Goal: Task Accomplishment & Management: Manage account settings

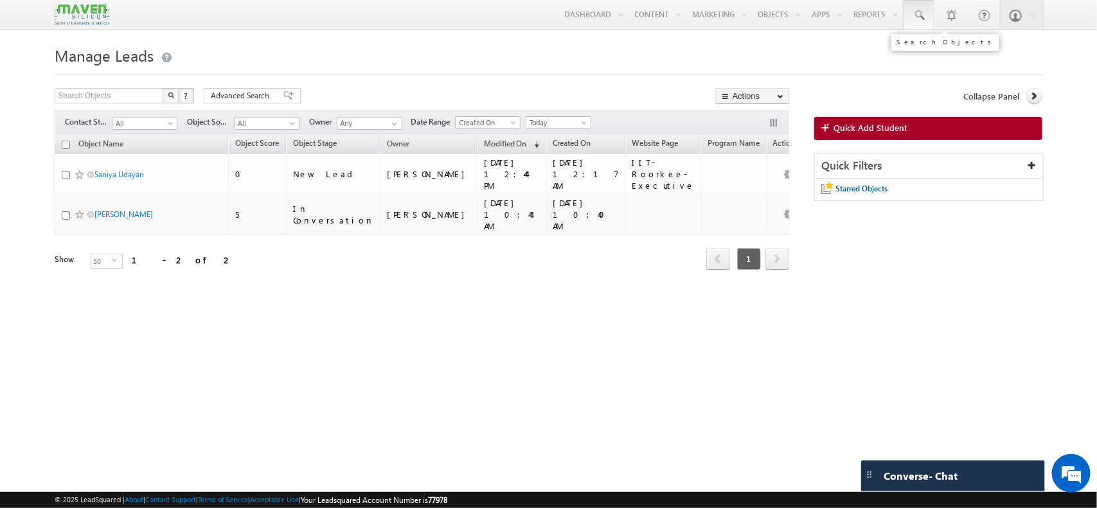
click at [918, 12] on span at bounding box center [919, 15] width 13 height 13
click at [936, 53] on input "9363879678" at bounding box center [998, 49] width 174 height 15
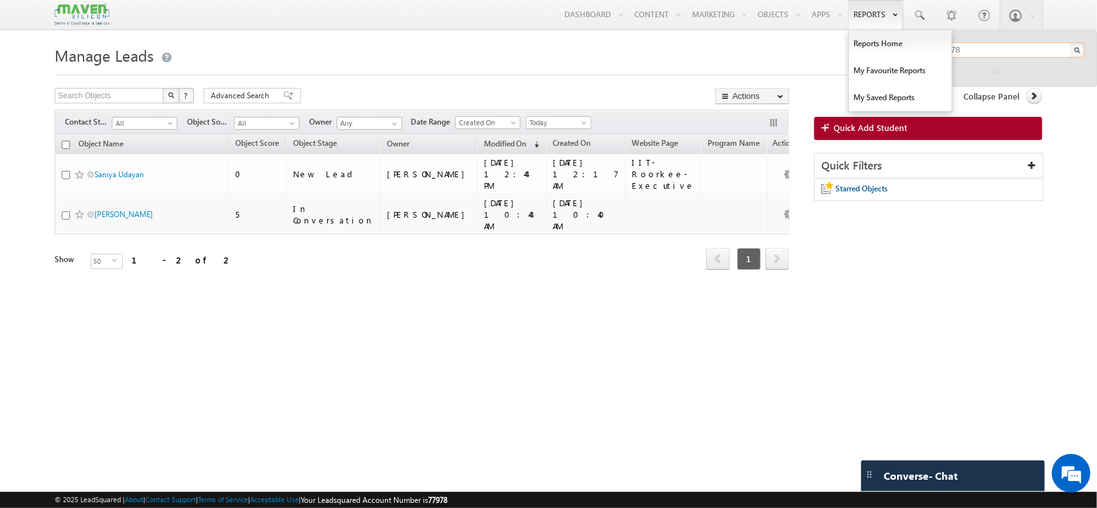
type input "9363879678"
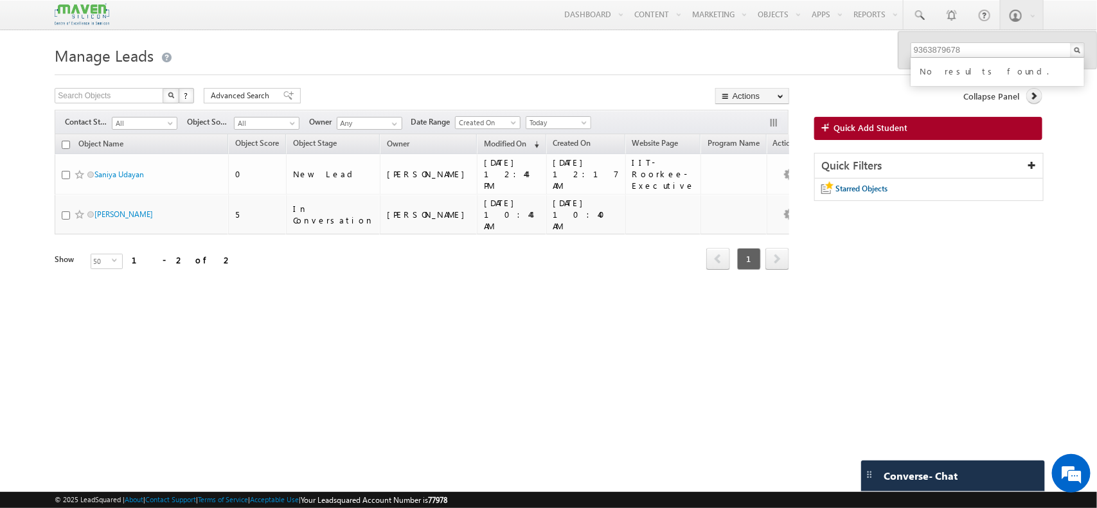
click at [529, 77] on form "Manage Leads Search Objects X ? 2 results found Advanced Search Advanced Search" at bounding box center [548, 174] width 987 height 264
click at [169, 121] on span "All" at bounding box center [142, 124] width 61 height 12
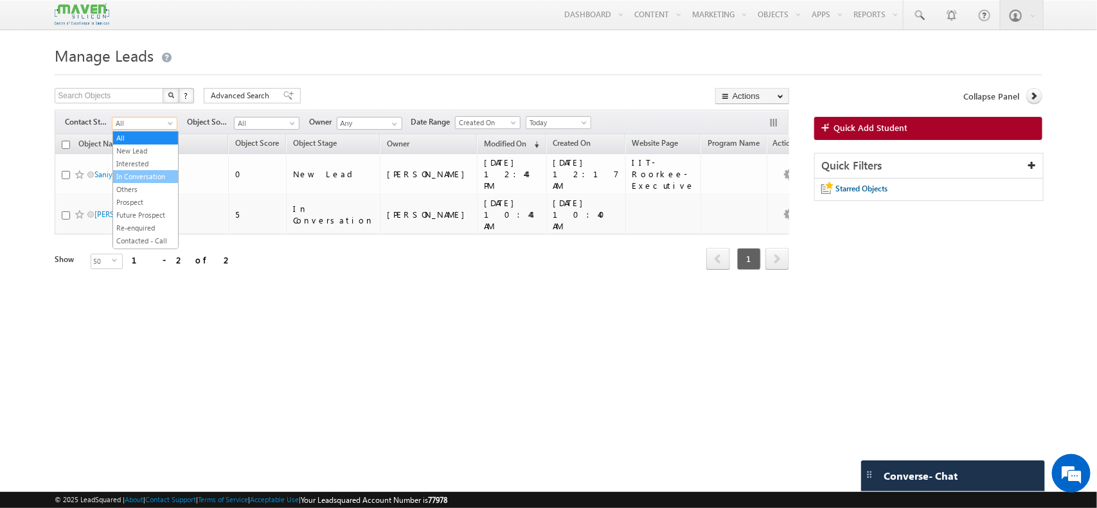
click at [148, 181] on link "In Conversation" at bounding box center [145, 177] width 65 height 12
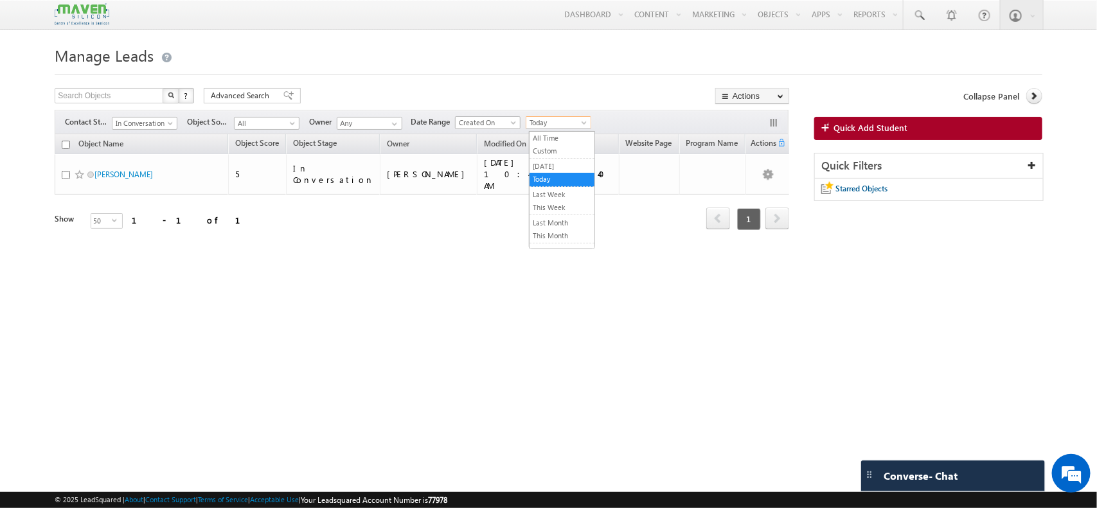
click at [566, 123] on span "Today" at bounding box center [556, 123] width 61 height 12
click at [553, 237] on link "This Month" at bounding box center [562, 236] width 65 height 12
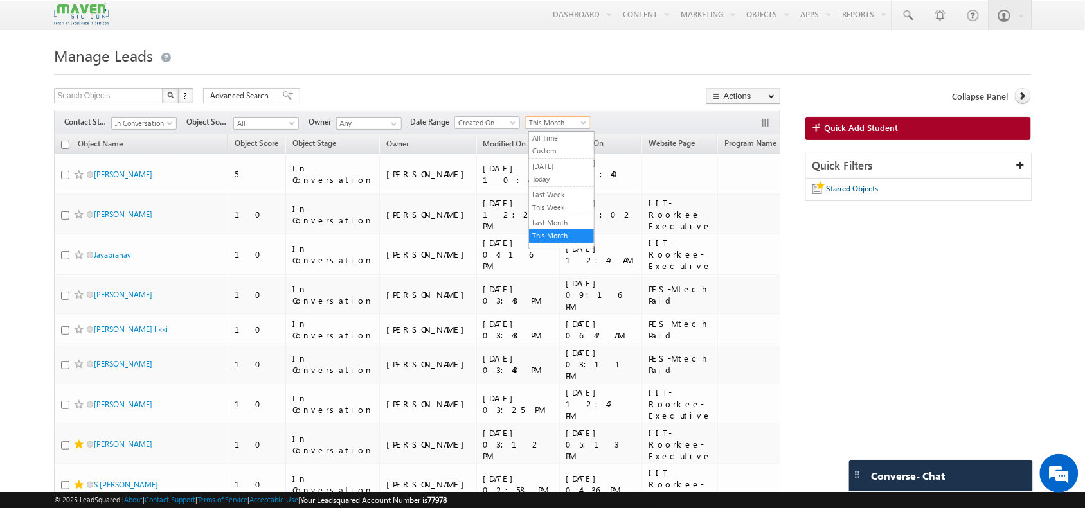
click at [568, 121] on span "This Month" at bounding box center [556, 123] width 61 height 12
click at [555, 222] on link "Last Month" at bounding box center [561, 223] width 65 height 12
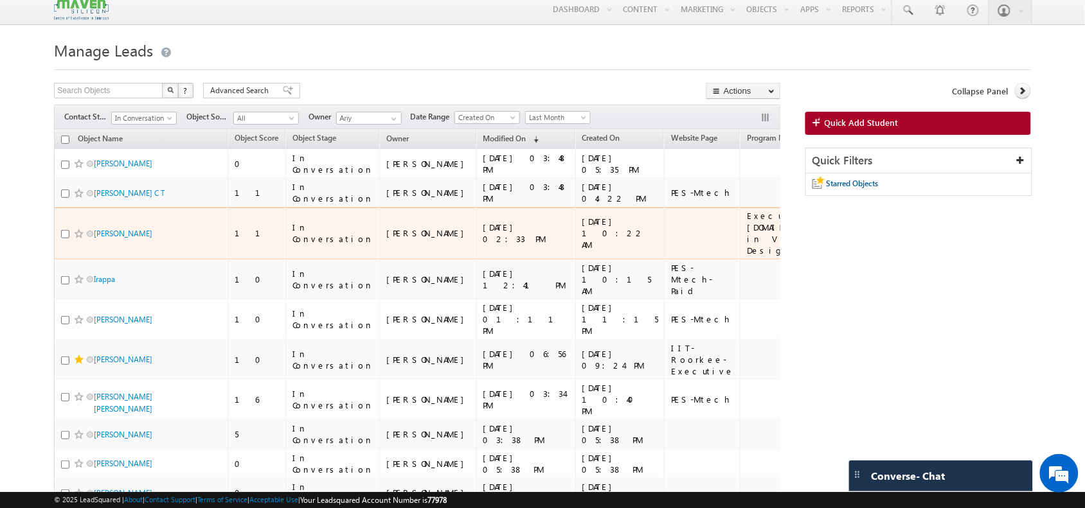
scroll to position [76, 0]
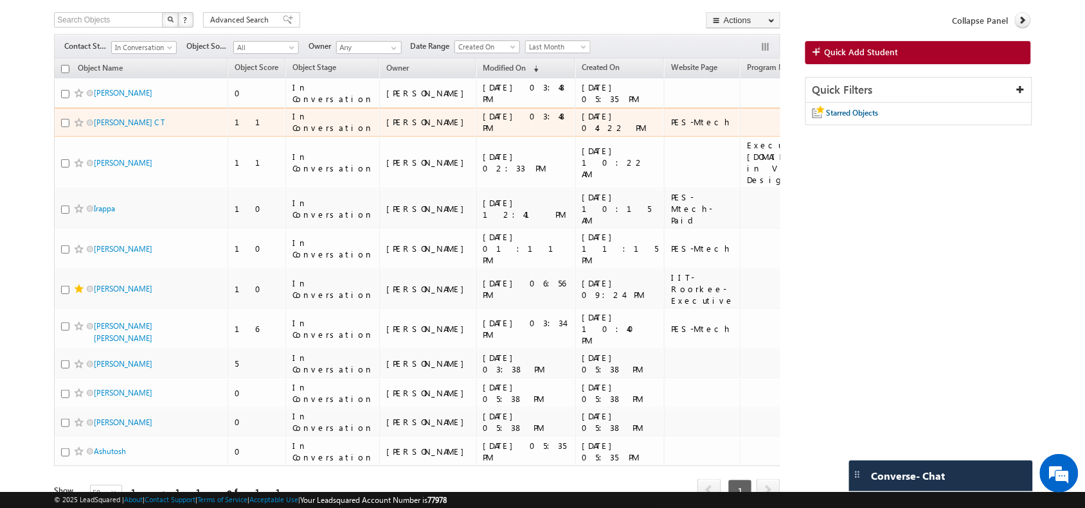
click at [166, 116] on td "Amaan C T" at bounding box center [141, 123] width 174 height 30
click at [111, 125] on link "Amaan C T" at bounding box center [129, 123] width 71 height 10
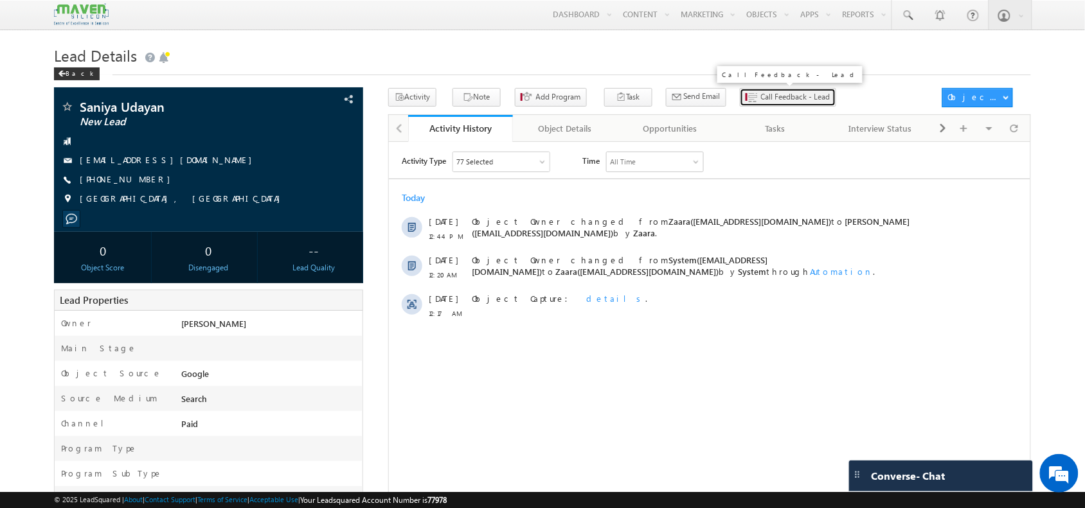
click at [762, 103] on span "Call Feedback - Lead" at bounding box center [795, 97] width 69 height 12
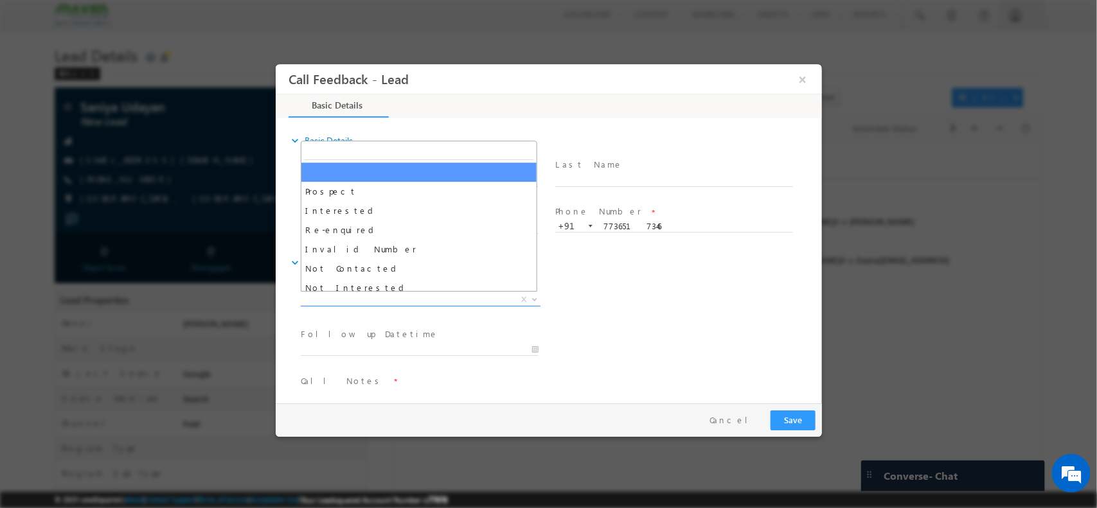
click at [447, 294] on span "X" at bounding box center [420, 299] width 240 height 13
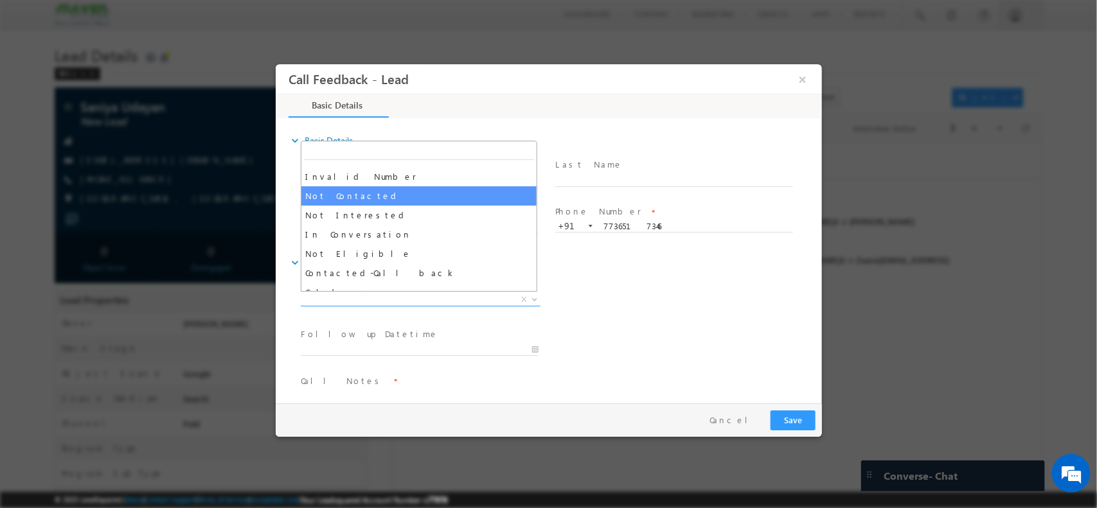
scroll to position [74, 0]
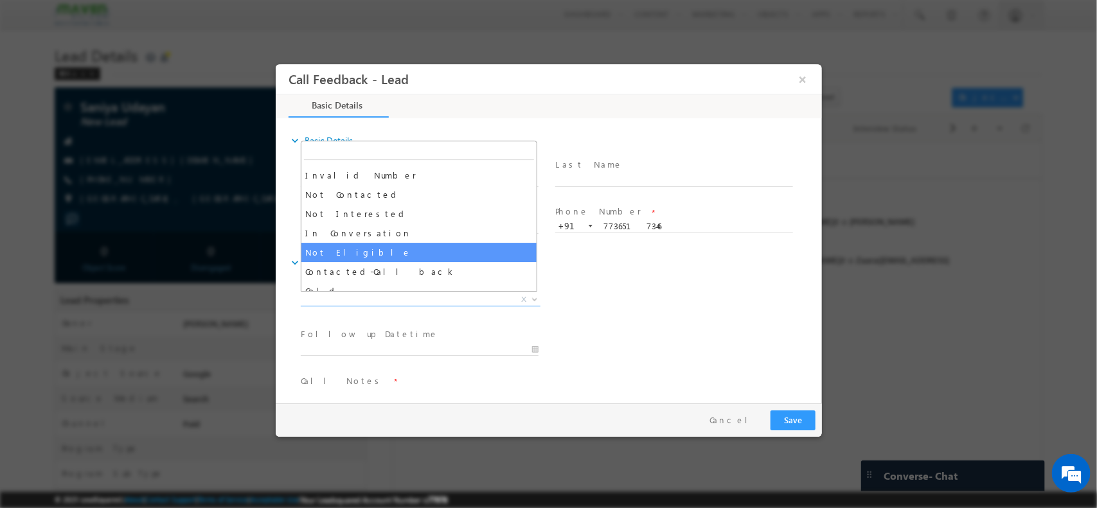
select select "Not Eligible"
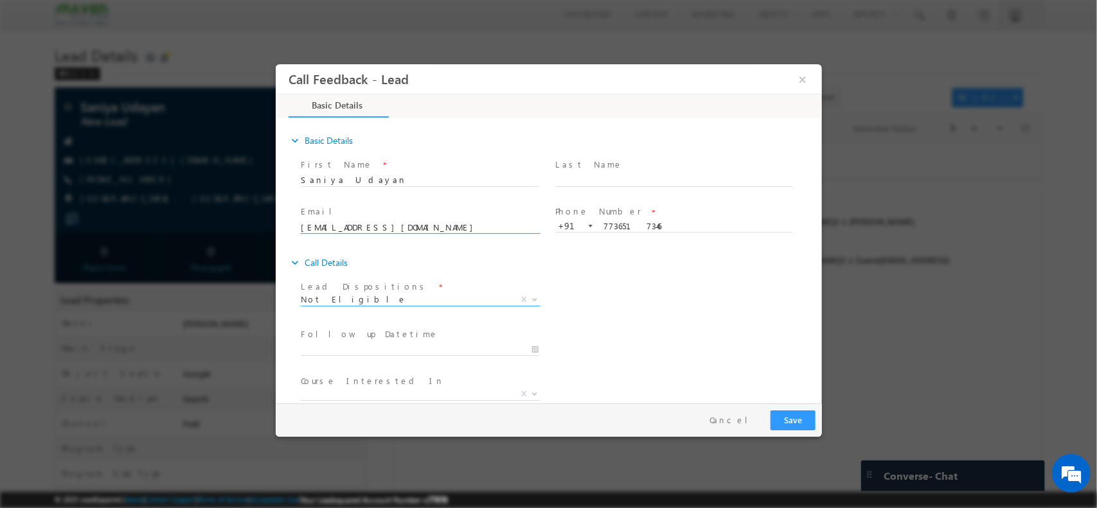
scroll to position [69, 0]
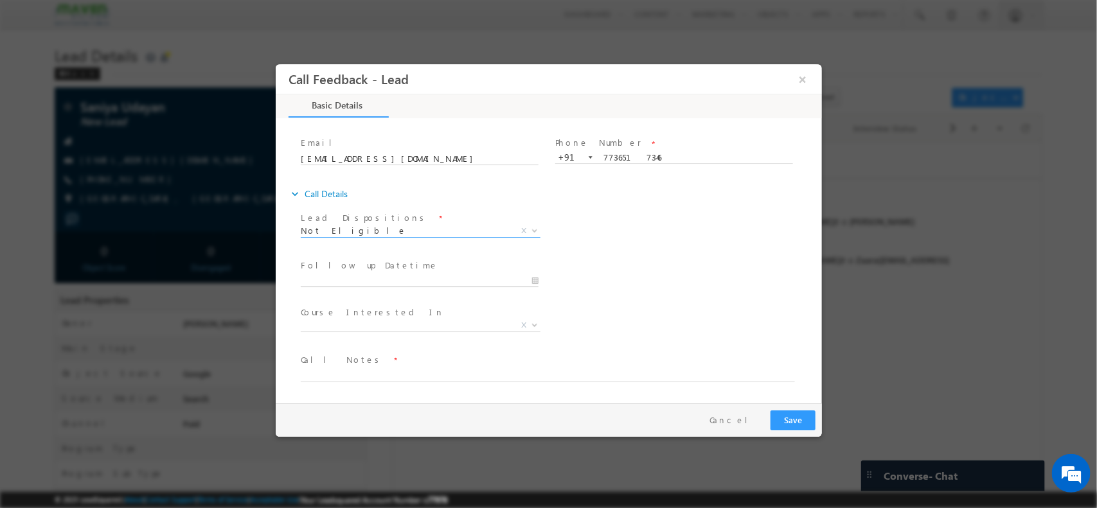
type input "[DATE] 2:37 PM"
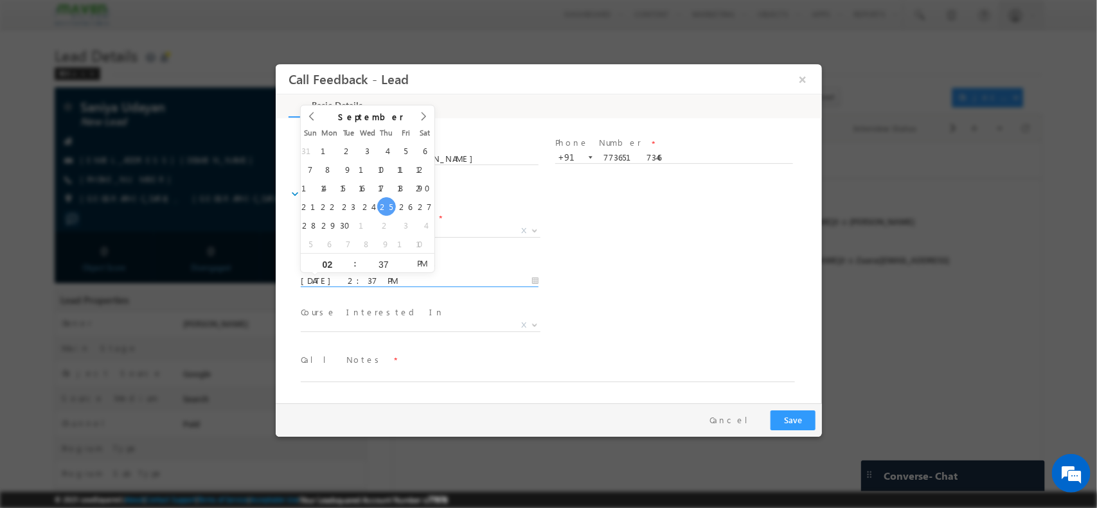
click at [396, 274] on input "[DATE] 2:37 PM" at bounding box center [419, 280] width 238 height 13
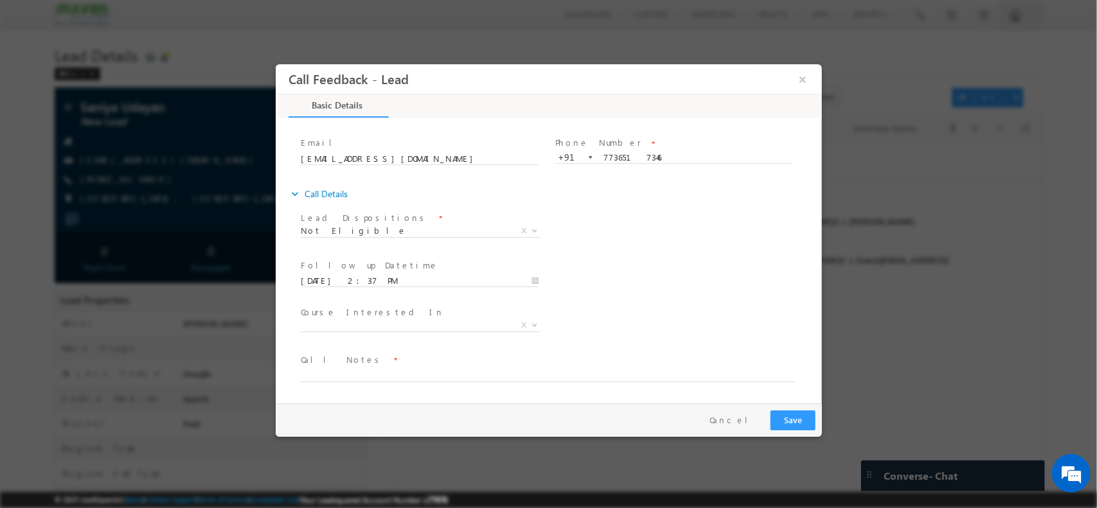
click at [582, 266] on div "Follow up Datetime * [DATE] 2:37 PM Program Type * Long Term Short Term X" at bounding box center [560, 280] width 524 height 48
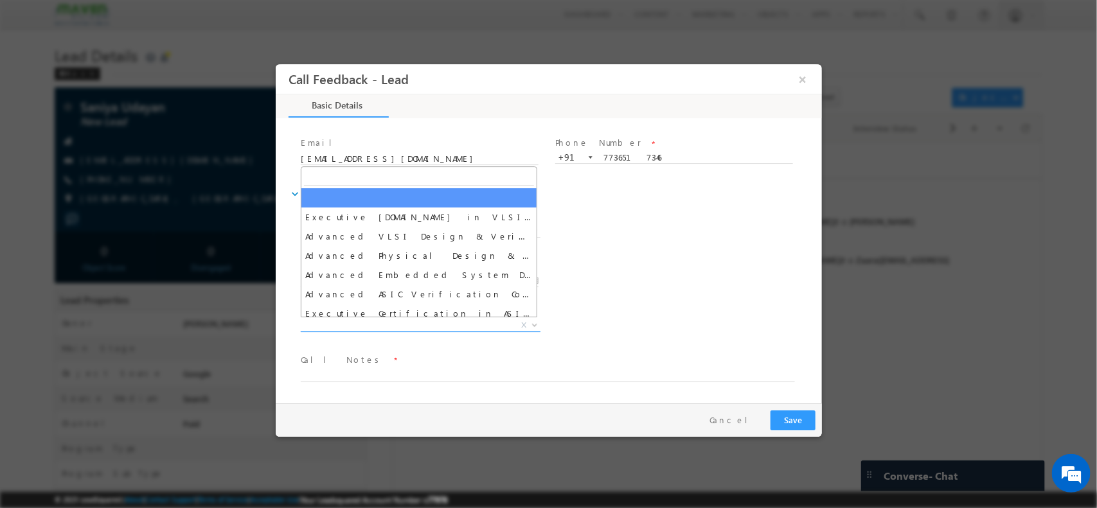
click at [456, 330] on span "Executive [DOMAIN_NAME] in VLSI Design Advanced VLSI Design & Verification Cour…" at bounding box center [424, 326] width 249 height 15
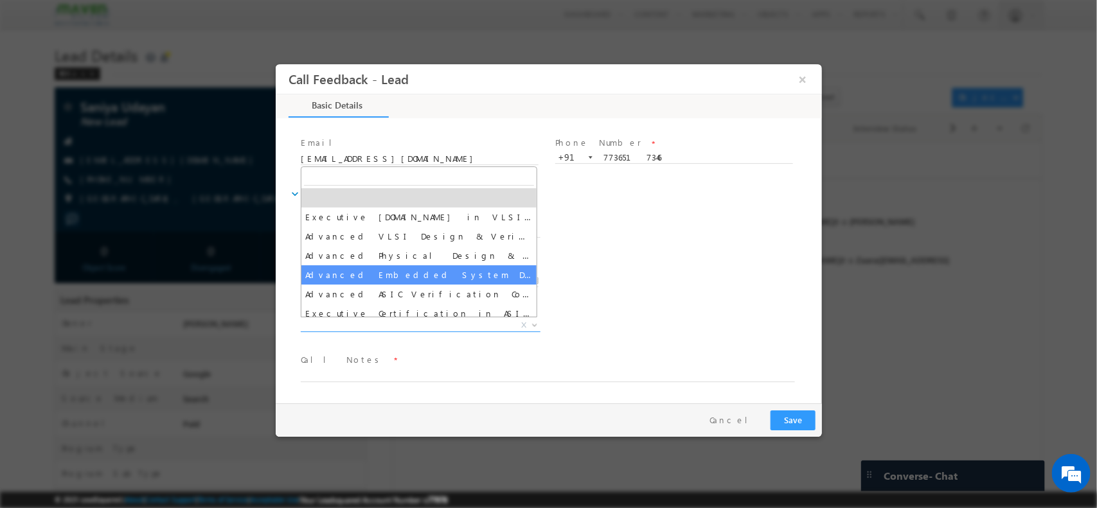
scroll to position [3, 0]
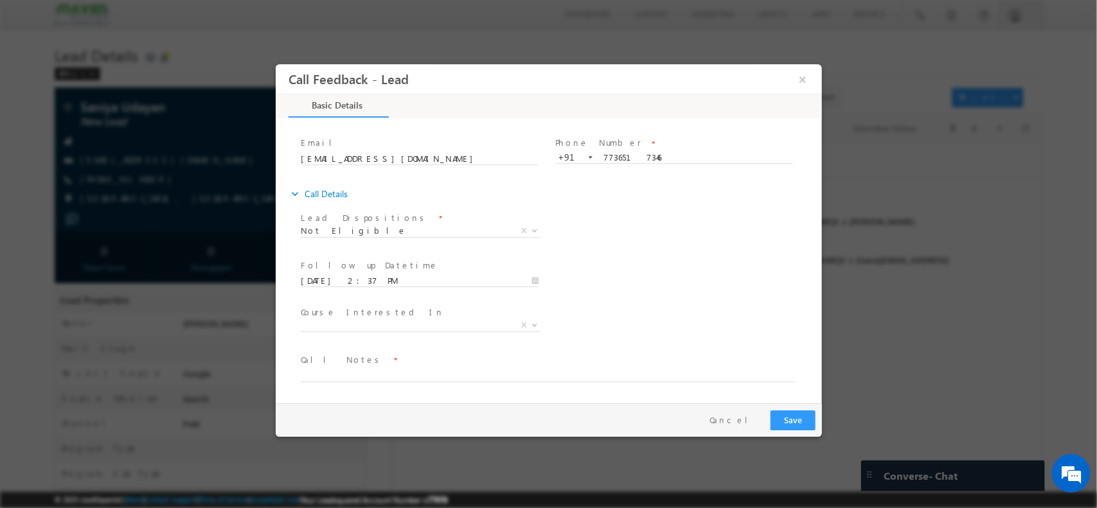
click at [659, 310] on div "Course Interested In * Executive [DOMAIN_NAME] in VLSI Design Advanced VLSI Des…" at bounding box center [560, 327] width 524 height 48
click at [393, 372] on textarea at bounding box center [547, 374] width 494 height 15
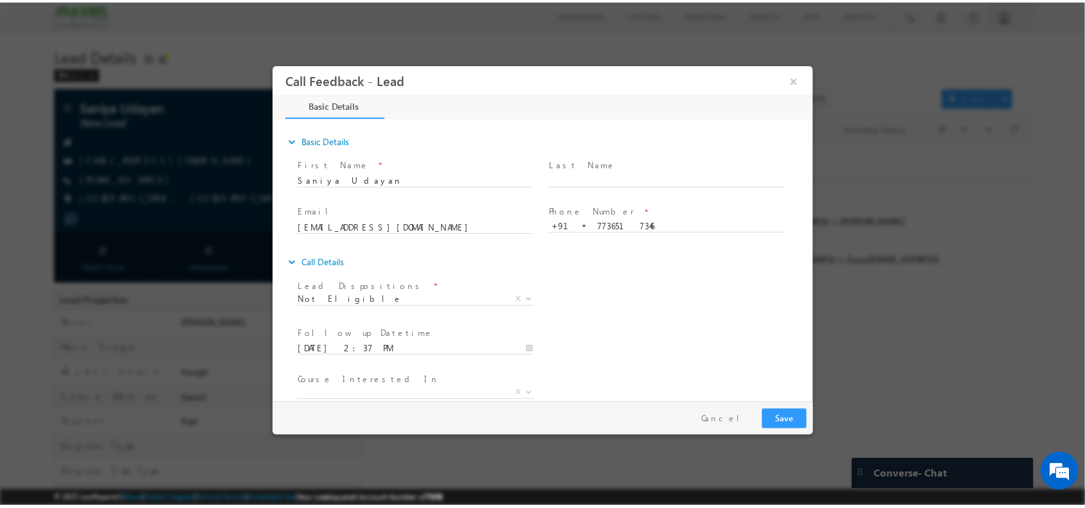
scroll to position [69, 0]
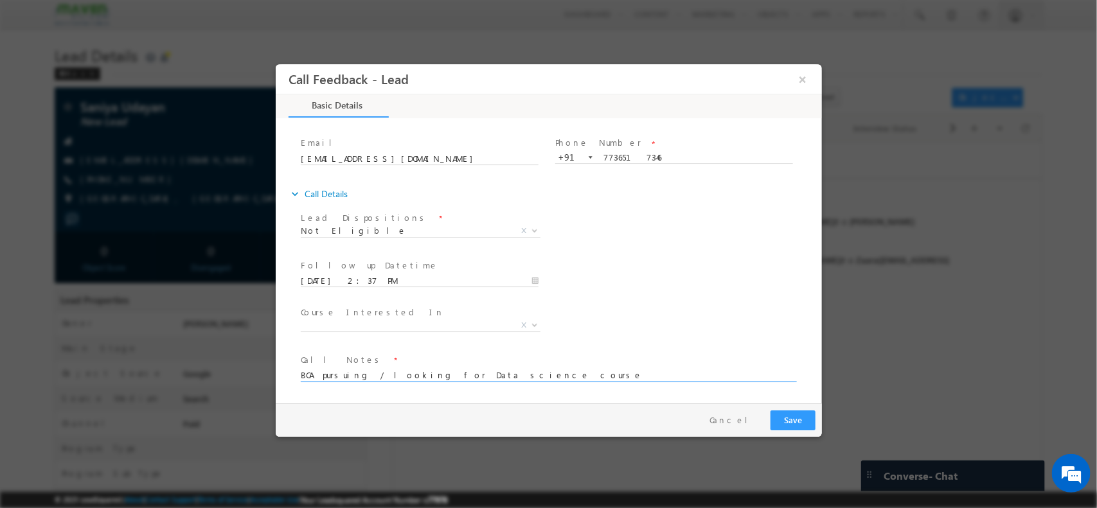
type textarea "BCA pursuing / looking for Data science course"
click at [784, 410] on button "Save" at bounding box center [792, 420] width 45 height 20
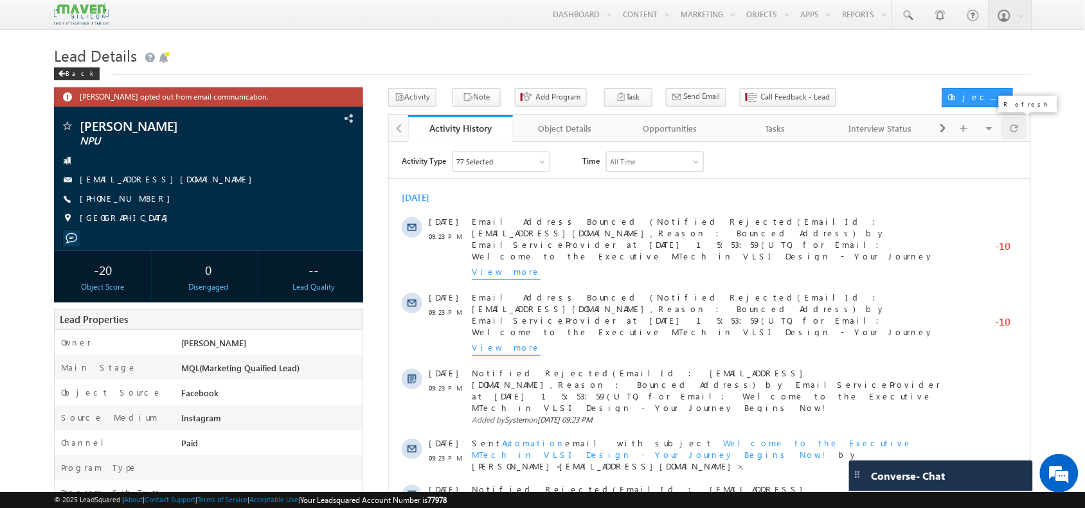
click at [1022, 133] on div at bounding box center [1013, 128] width 25 height 22
click at [763, 97] on span "Call Feedback - Lead" at bounding box center [795, 97] width 69 height 12
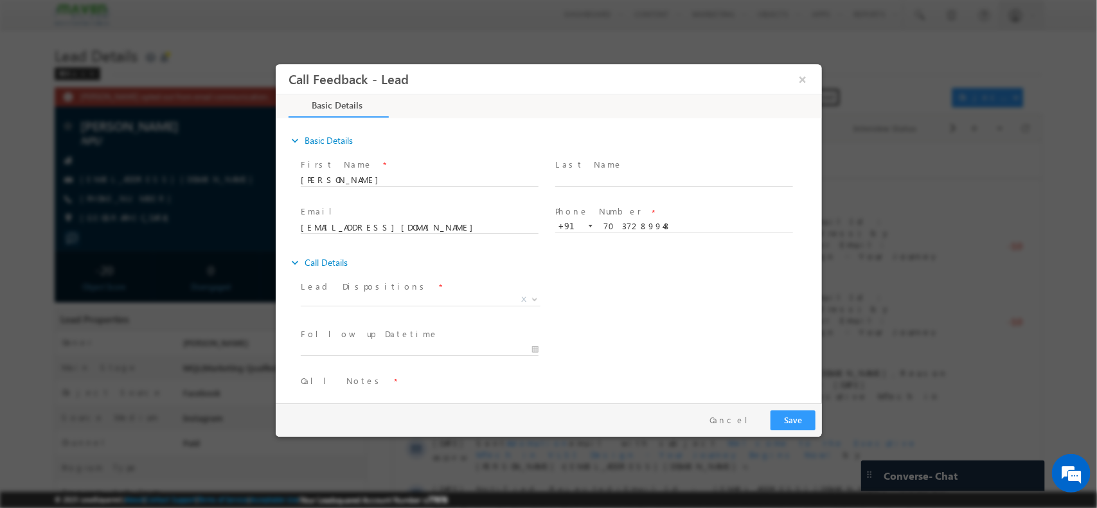
scroll to position [21, 0]
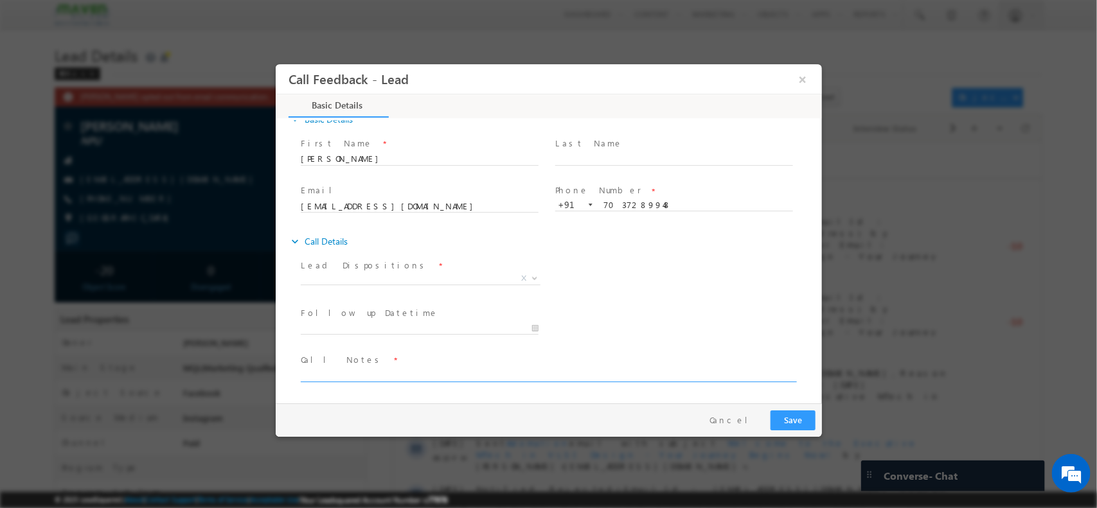
click at [379, 368] on textarea at bounding box center [547, 374] width 494 height 15
type textarea "NPU"
click at [791, 411] on div "Pay & Save Save Cancel" at bounding box center [551, 419] width 553 height 33
click at [791, 411] on button "Save" at bounding box center [792, 420] width 45 height 20
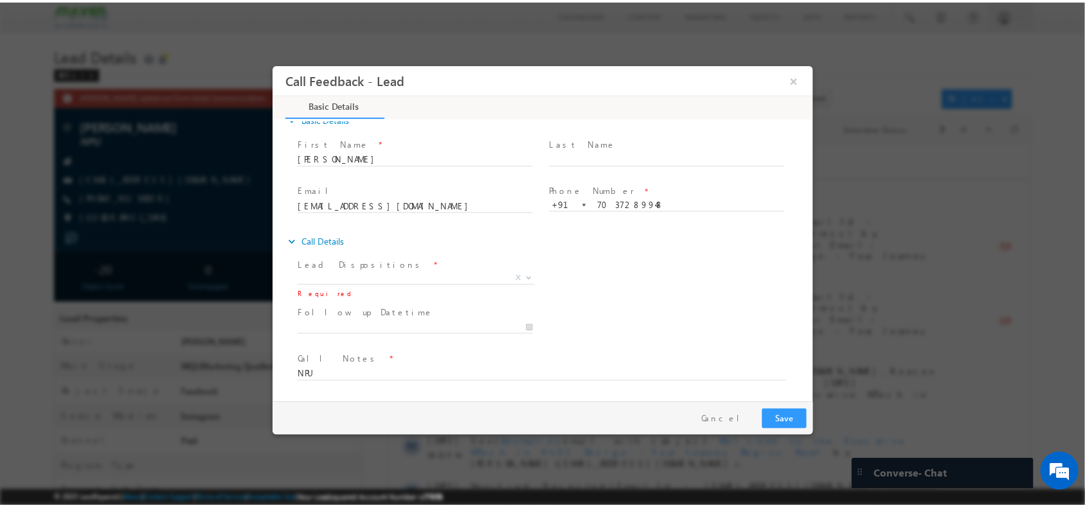
scroll to position [0, 0]
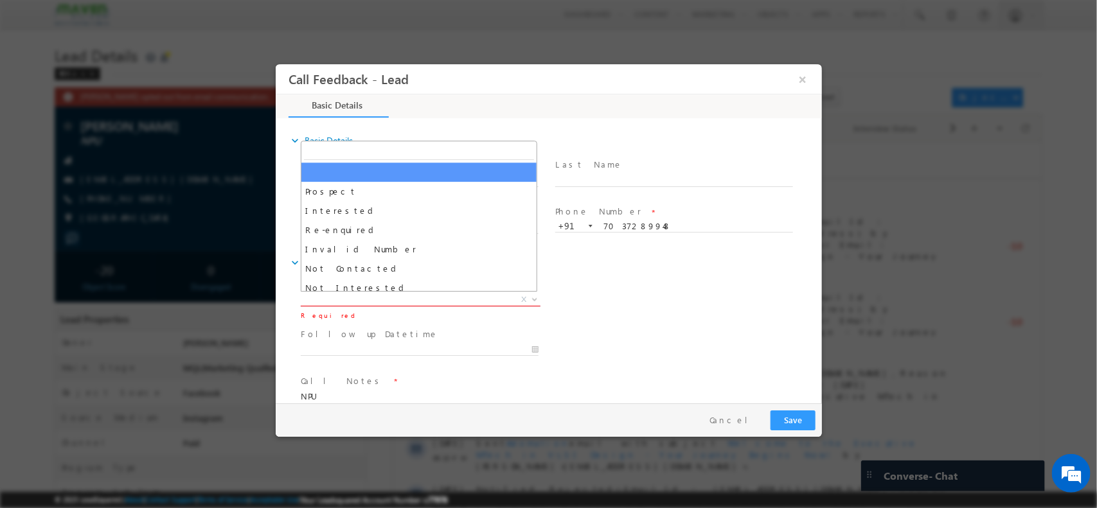
click at [404, 298] on span "X" at bounding box center [420, 299] width 240 height 13
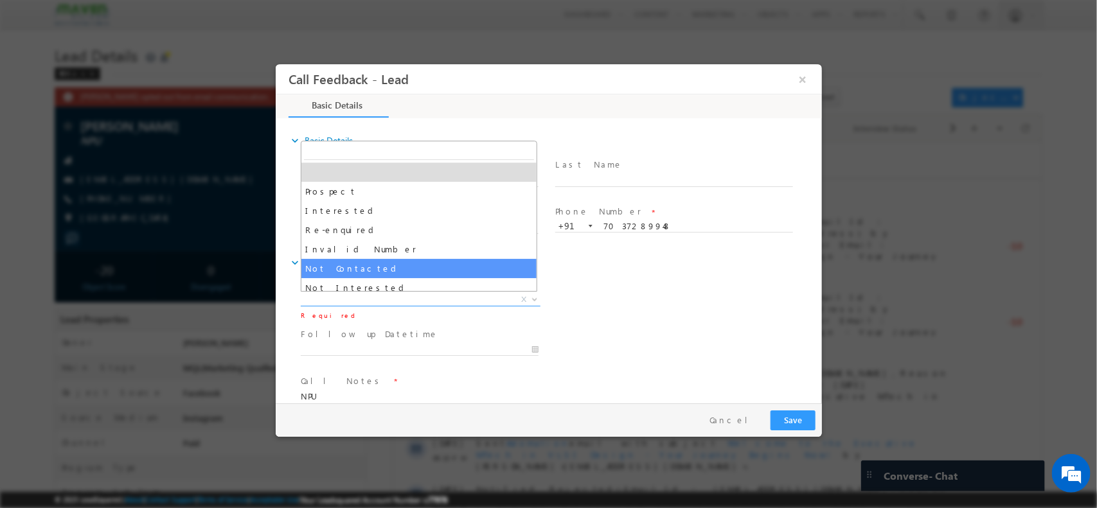
select select "Not Contacted"
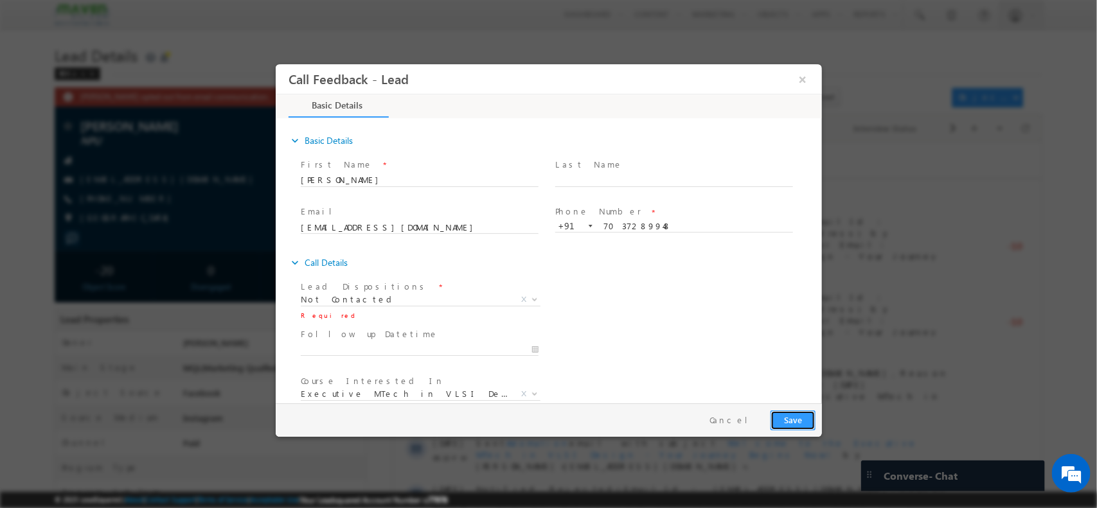
click at [791, 416] on button "Save" at bounding box center [792, 420] width 45 height 20
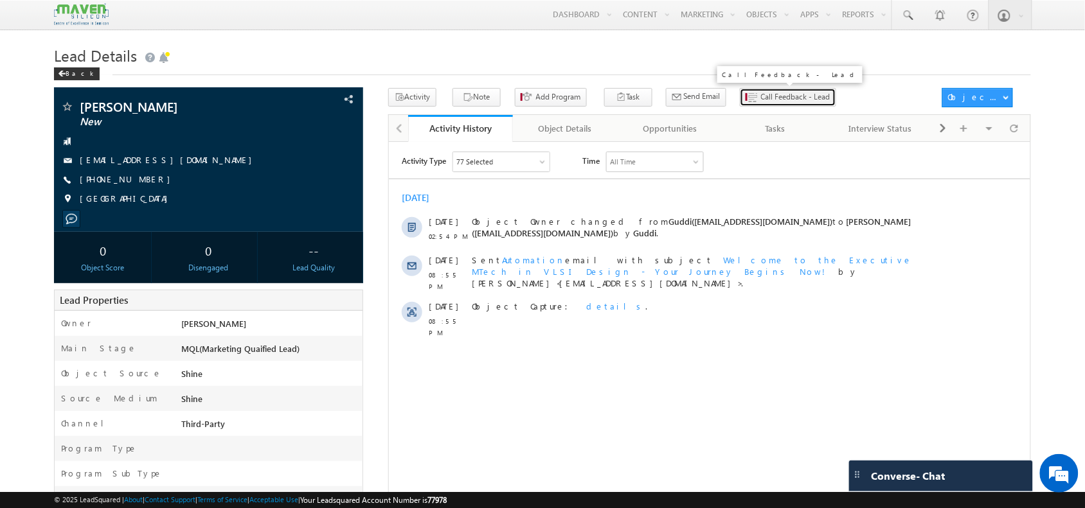
click at [761, 98] on span "Call Feedback - Lead" at bounding box center [795, 97] width 69 height 12
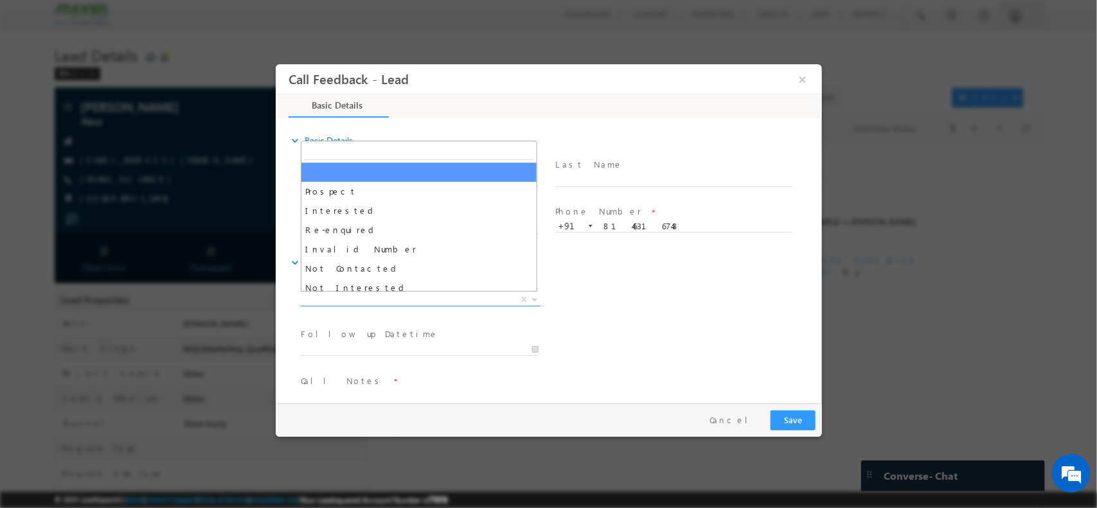
click at [415, 301] on span "X" at bounding box center [420, 299] width 240 height 13
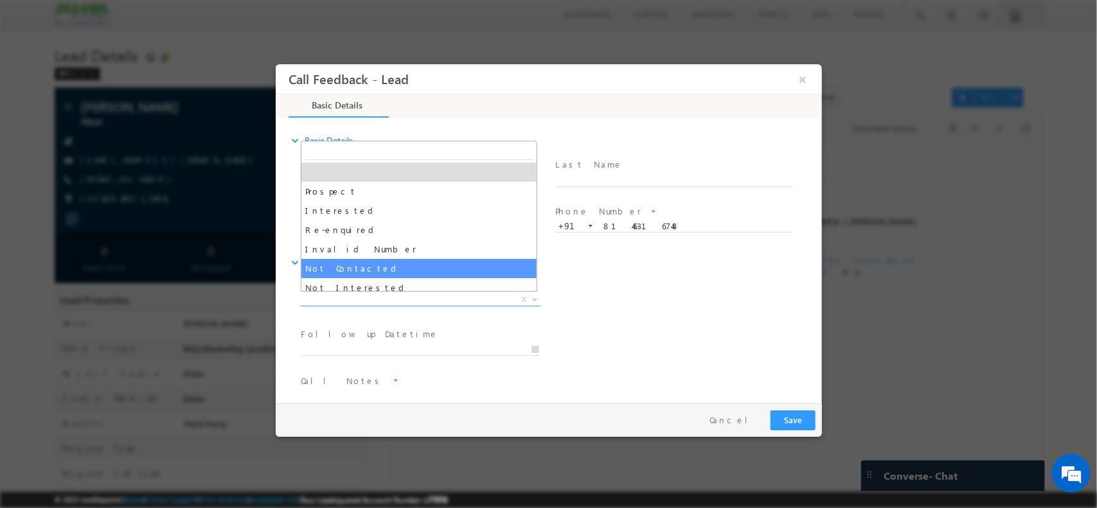
select select "Not Contacted"
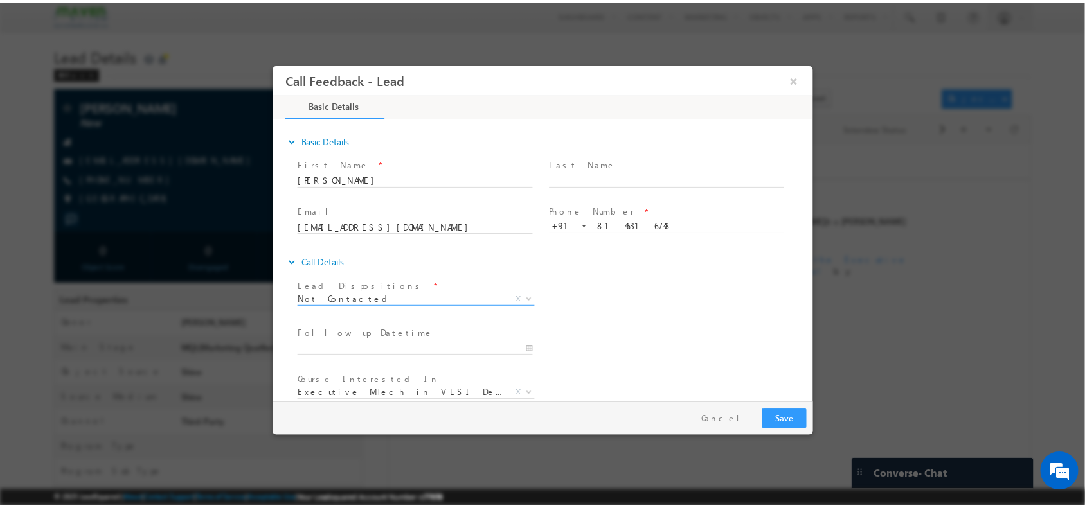
scroll to position [69, 0]
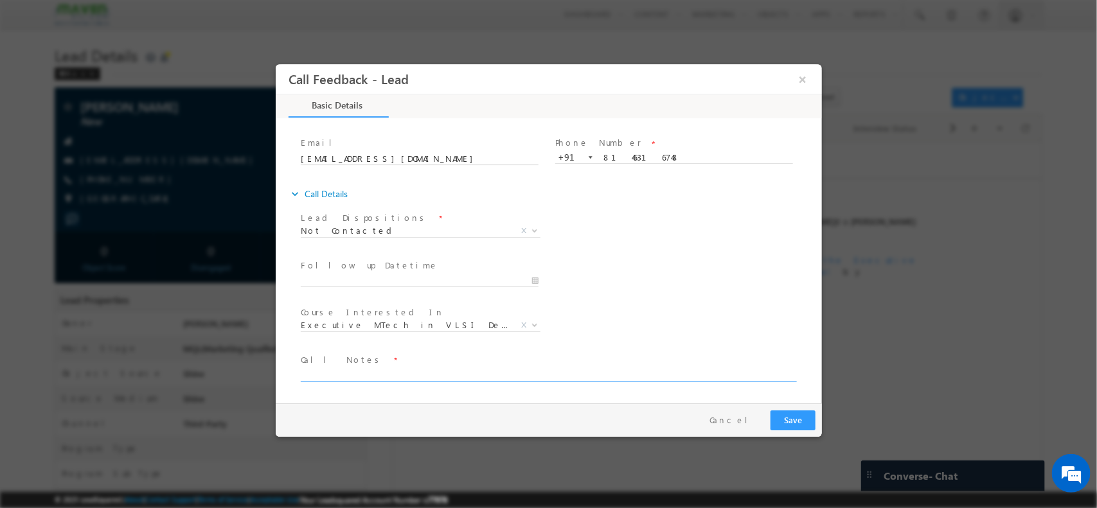
click at [384, 374] on textarea at bounding box center [547, 374] width 494 height 15
type textarea "npu"
click at [812, 418] on button "Save" at bounding box center [792, 420] width 45 height 20
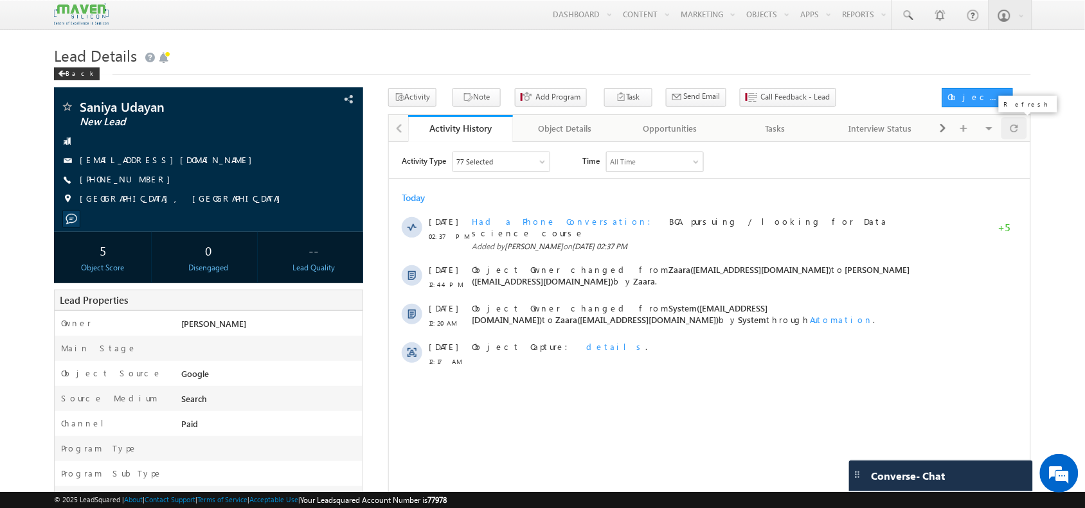
click at [1004, 135] on div at bounding box center [1013, 128] width 25 height 22
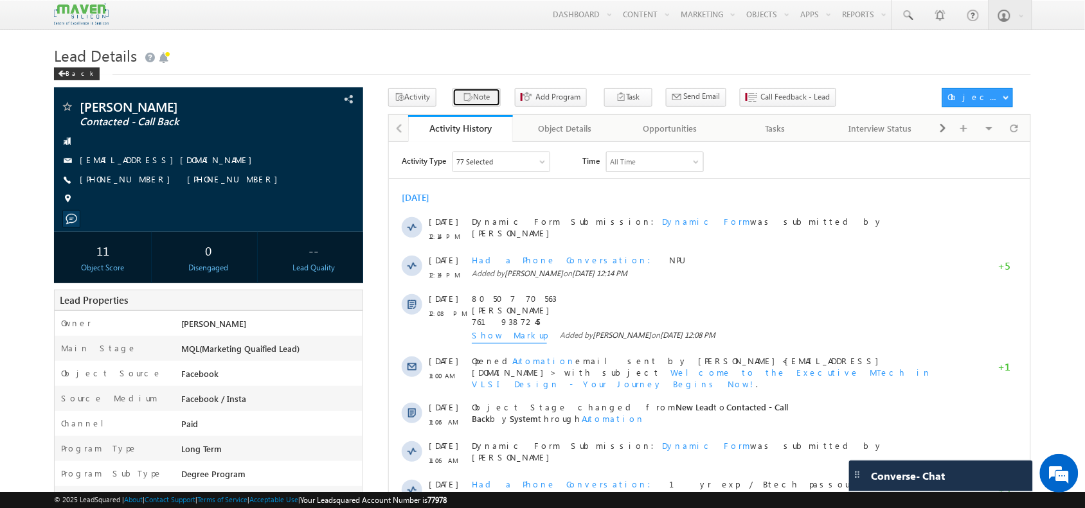
click at [478, 100] on button "Note" at bounding box center [476, 97] width 48 height 19
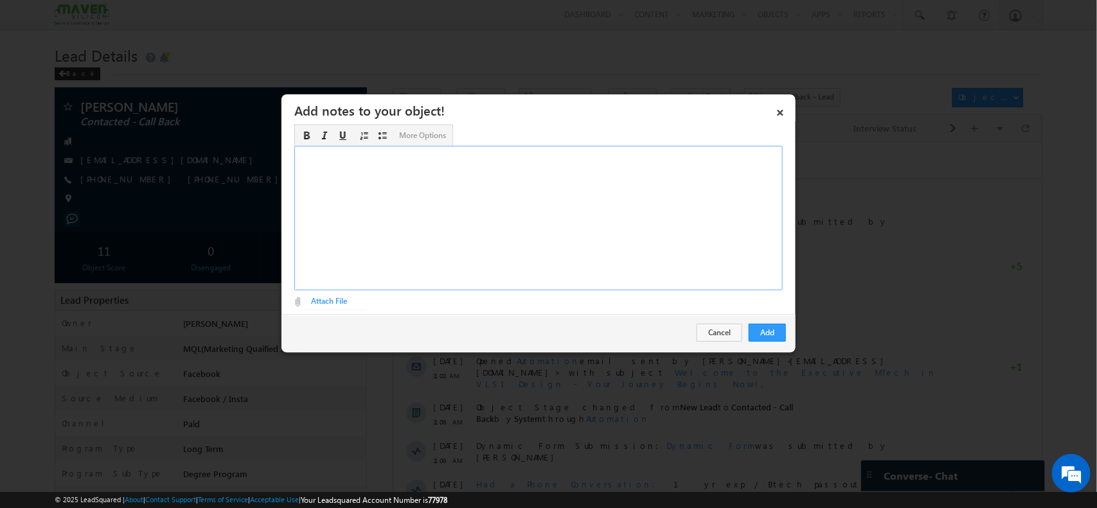
click at [644, 187] on div "Rich Text Editor, Description-inline-editor-div" at bounding box center [538, 218] width 488 height 145
click at [766, 335] on button "Add" at bounding box center [767, 333] width 37 height 18
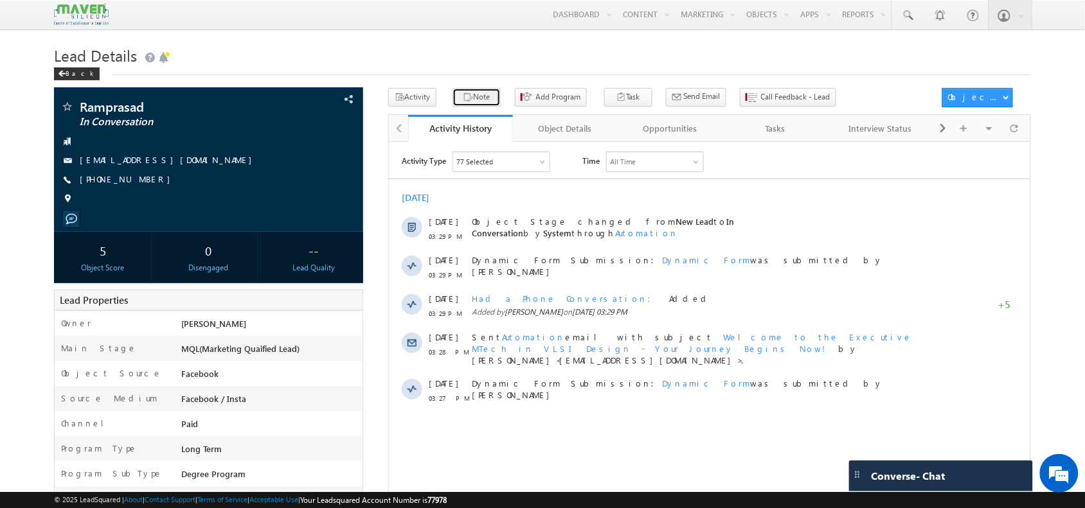
click at [463, 98] on icon "button" at bounding box center [468, 98] width 10 height 12
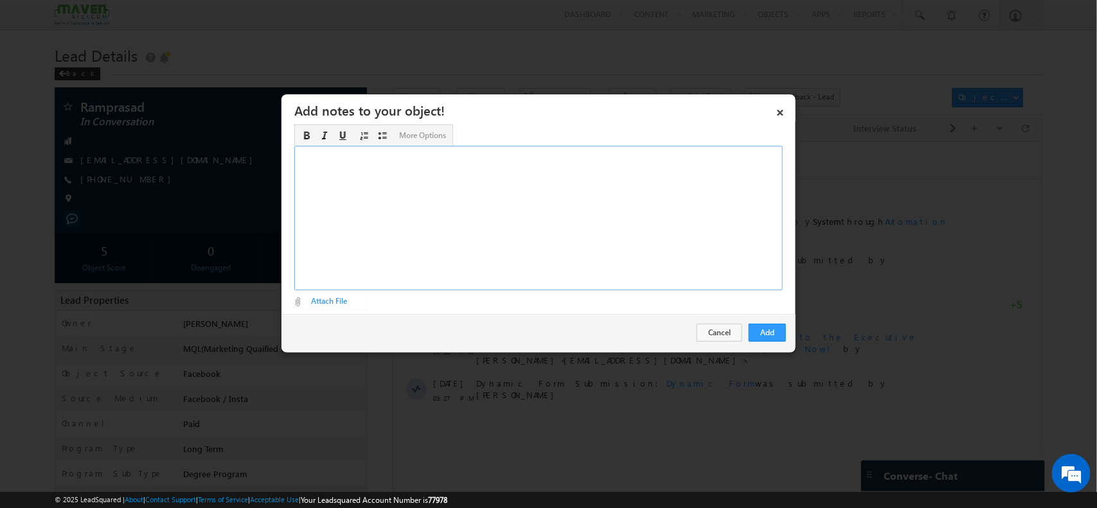
click at [628, 219] on div "Rich Text Editor, Description-inline-editor-div" at bounding box center [538, 218] width 488 height 145
click at [783, 333] on button "Add" at bounding box center [767, 333] width 37 height 18
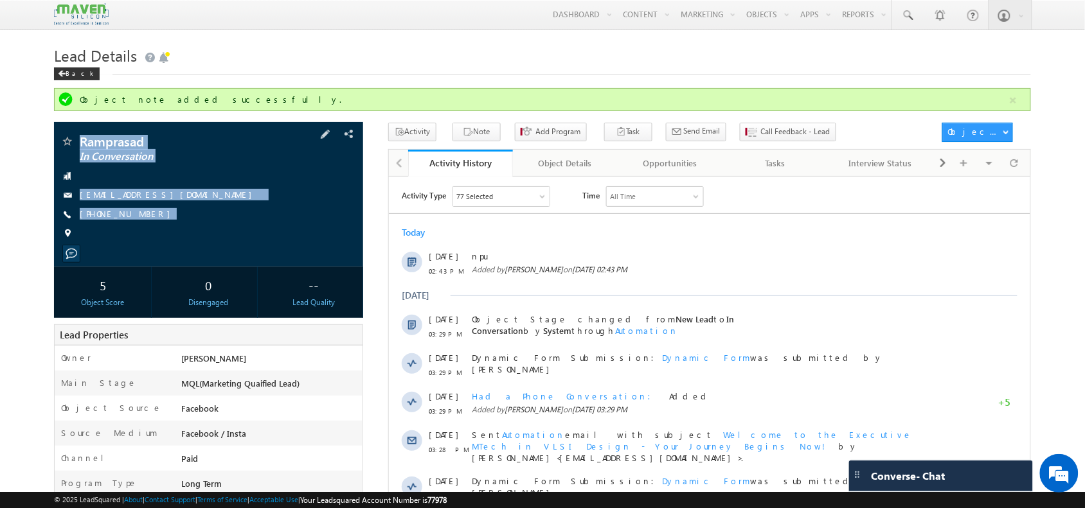
drag, startPoint x: 159, startPoint y: 230, endPoint x: 85, endPoint y: 135, distance: 120.9
click at [85, 135] on div "Ramprasad In Conversation spram145@gmail.com" at bounding box center [208, 194] width 309 height 145
copy div "Ramprasad In Conversation spram145@gmail.com +91-8374661611"
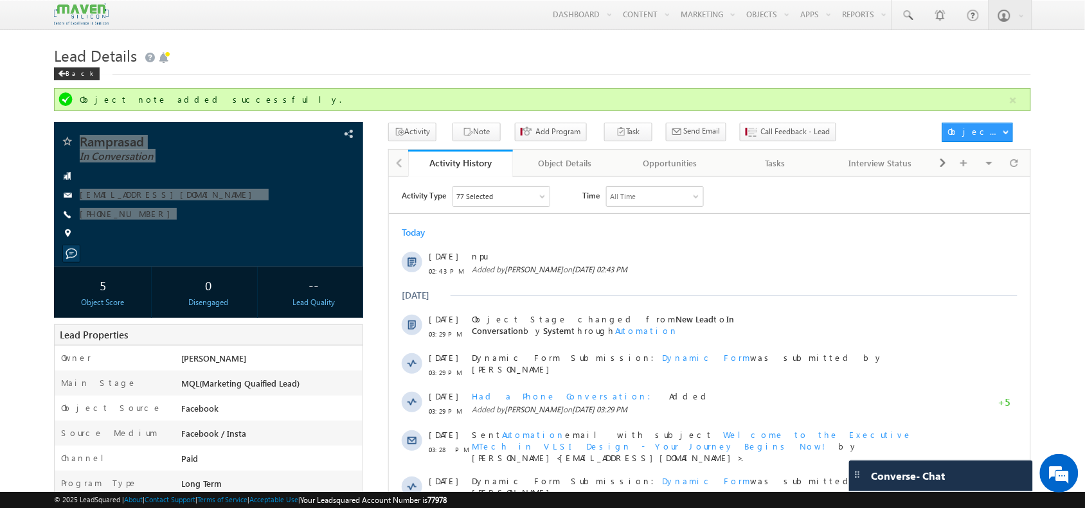
click at [525, 219] on div "Activity Type 77 Selected Select All Sales Activities 1 Sales Activity Opportun…" at bounding box center [708, 347] width 641 height 322
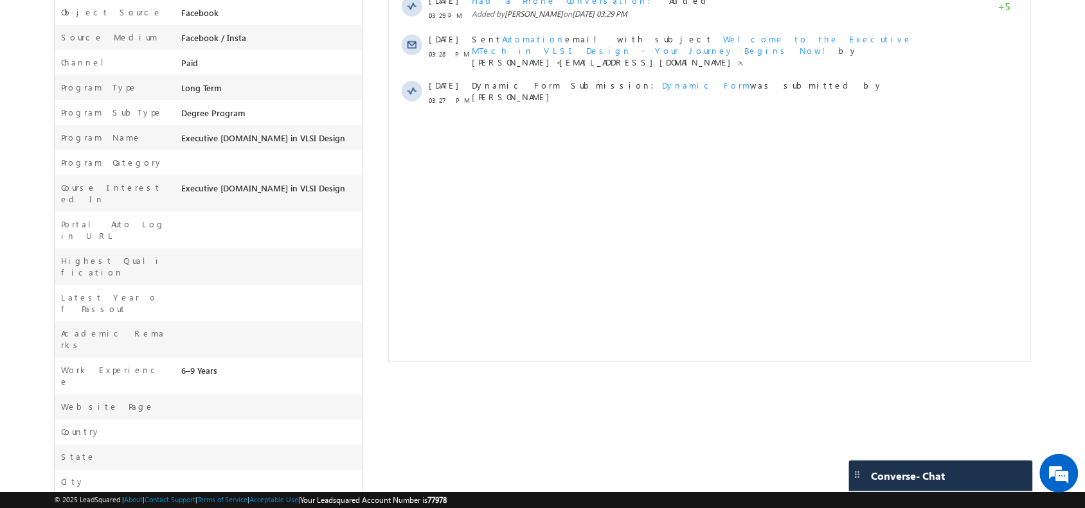
scroll to position [413, 0]
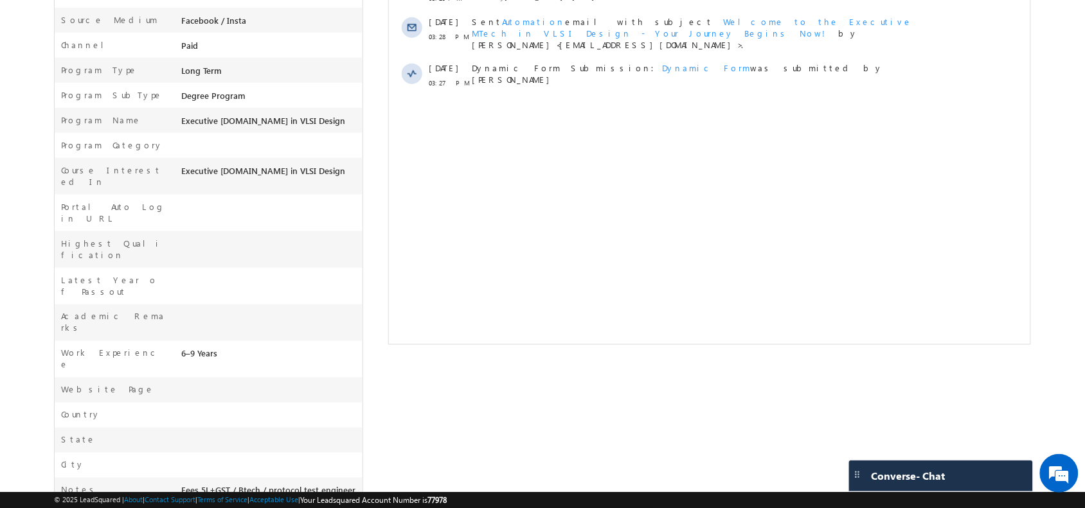
drag, startPoint x: 256, startPoint y: 461, endPoint x: 181, endPoint y: 418, distance: 86.7
click at [181, 485] on div "Fees 5L+GST / Btech / protocol test engineer / EV Domain /9 years/ telecom rela…" at bounding box center [270, 510] width 184 height 51
copy span "Fees 5L+GST / Btech / protocol test engineer / EV Domain /9 years/ telecom rela…"
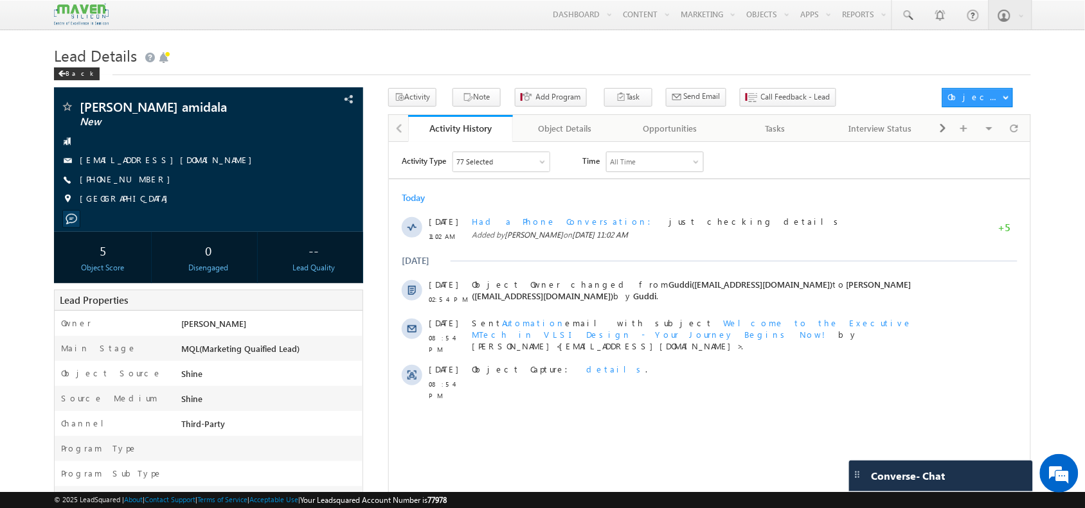
scroll to position [35, 0]
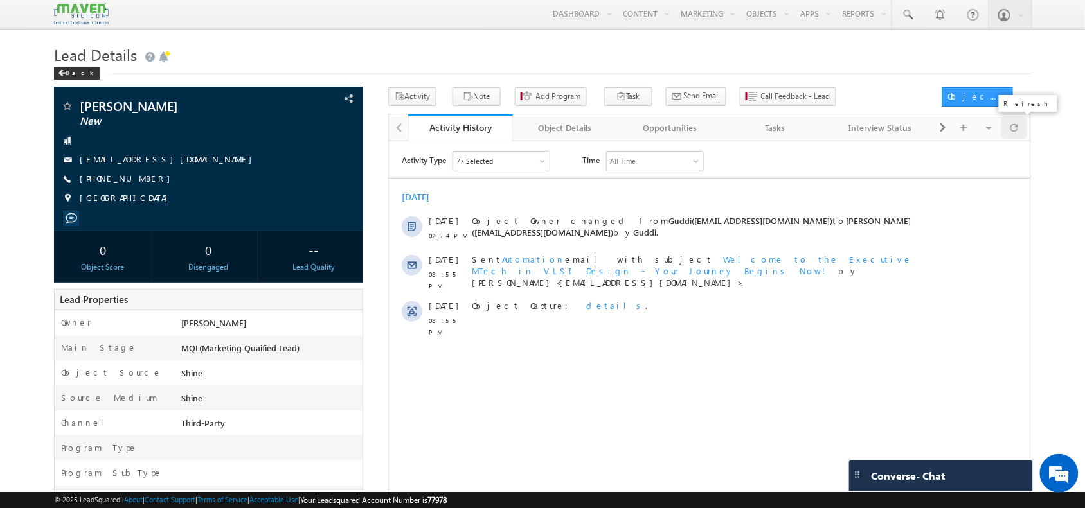
click at [1010, 130] on span at bounding box center [1014, 127] width 8 height 22
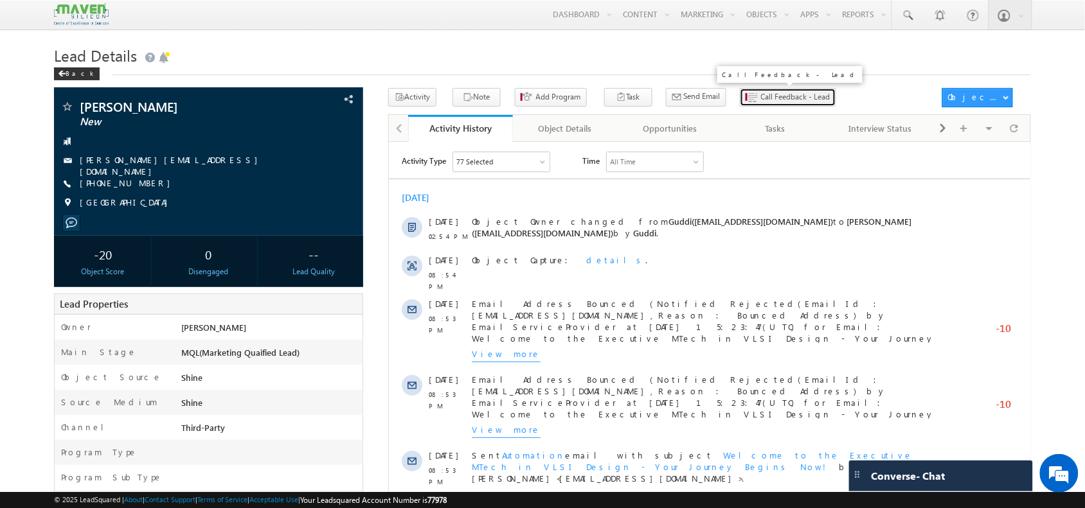
click at [770, 101] on span "Call Feedback - Lead" at bounding box center [795, 97] width 69 height 12
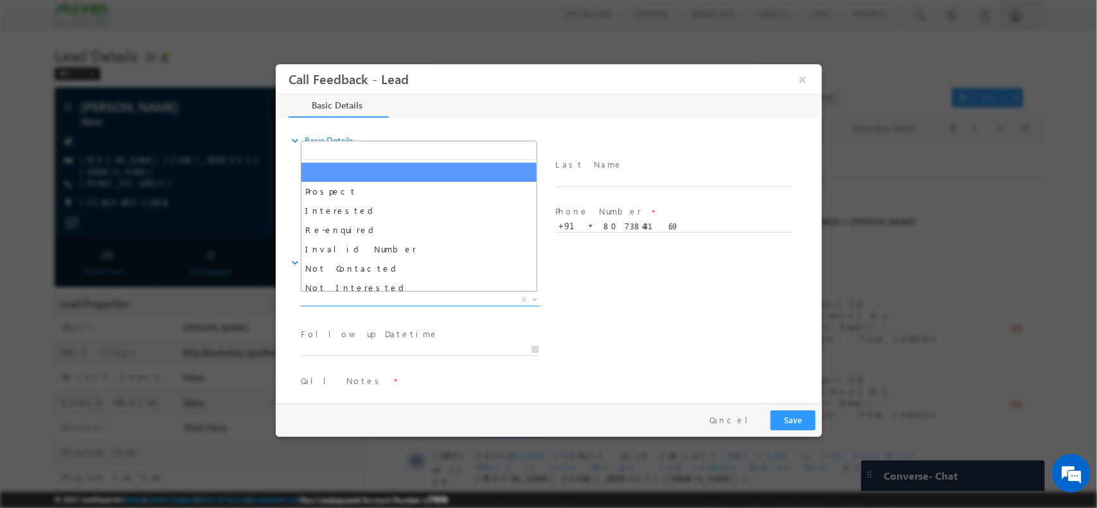
click at [456, 304] on span "X" at bounding box center [420, 299] width 240 height 13
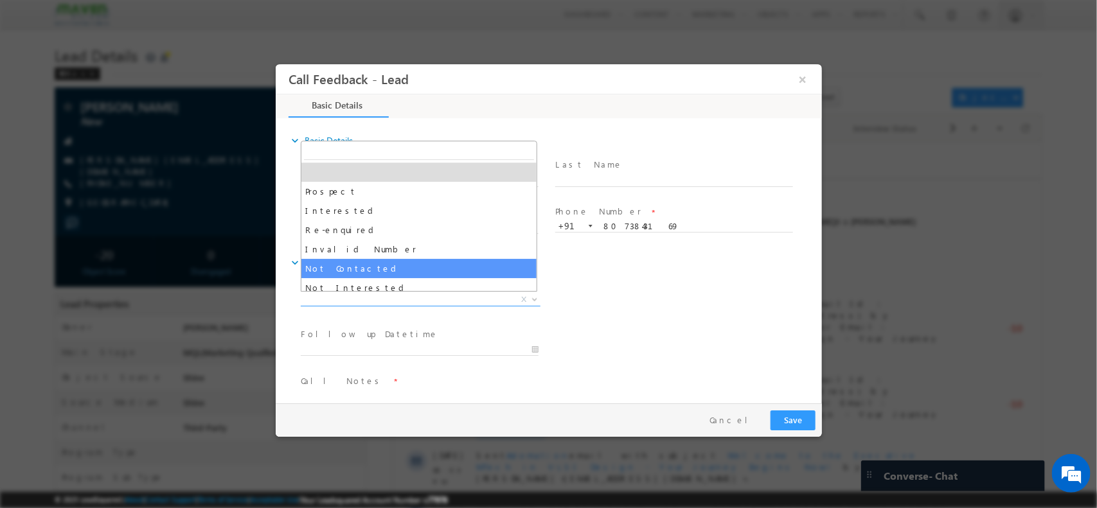
select select "Not Contacted"
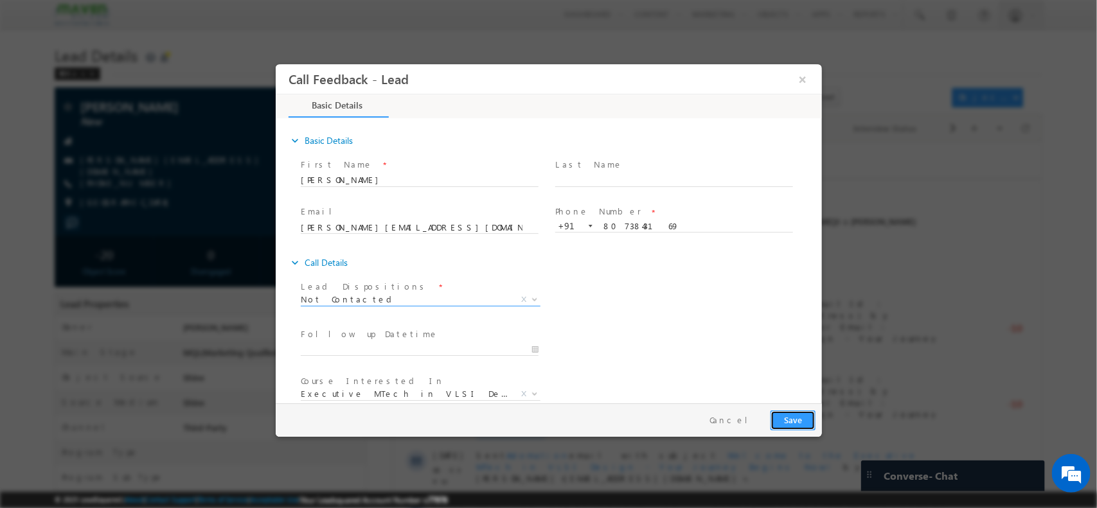
click at [793, 416] on button "Save" at bounding box center [792, 420] width 45 height 20
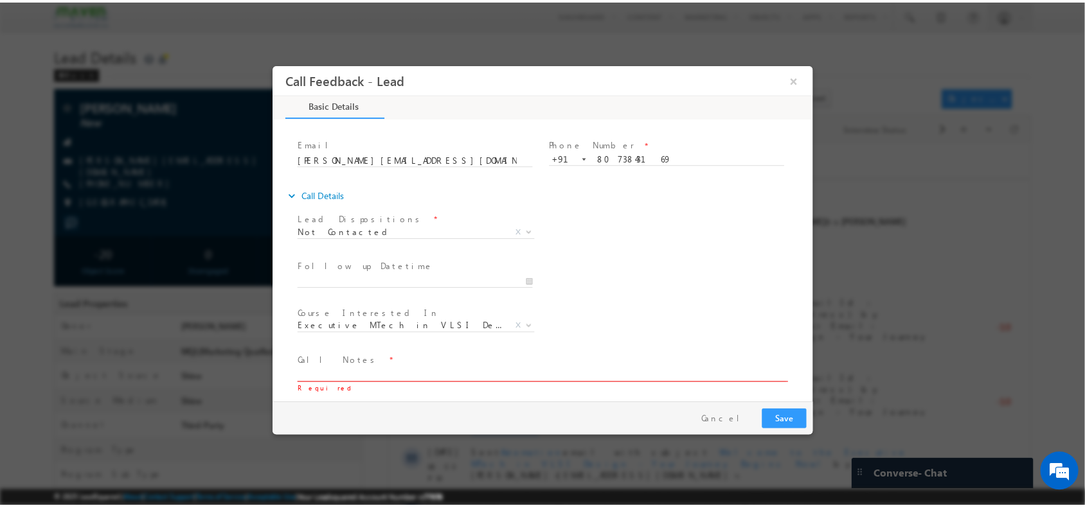
scroll to position [69, 0]
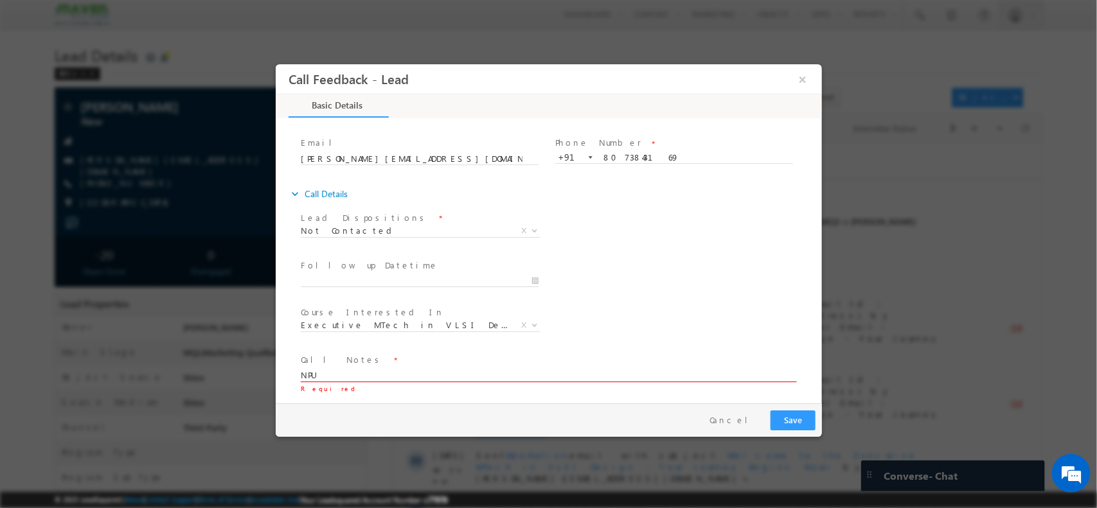
type textarea "NPU"
click at [783, 422] on button "Save" at bounding box center [792, 420] width 45 height 20
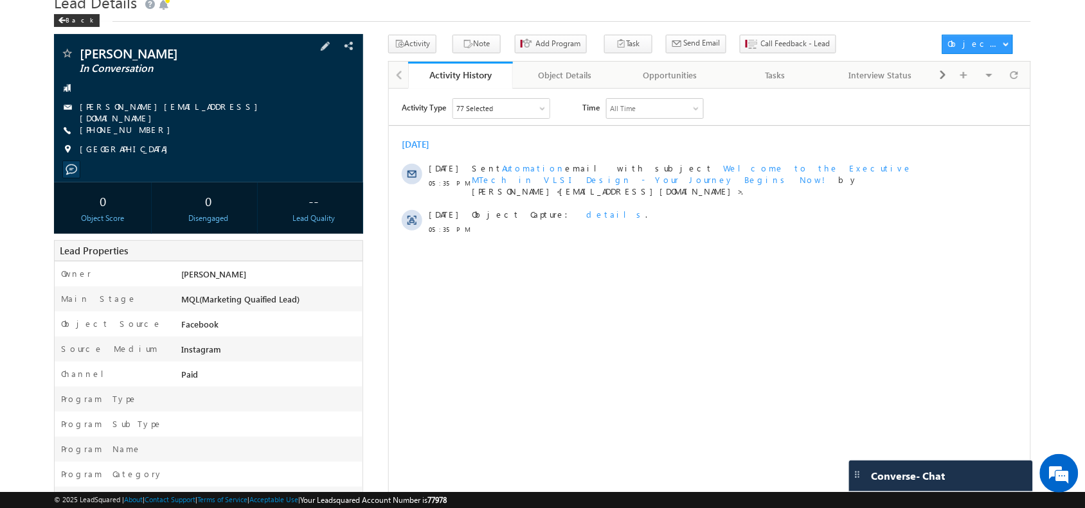
scroll to position [55, 0]
